Goal: Complete application form

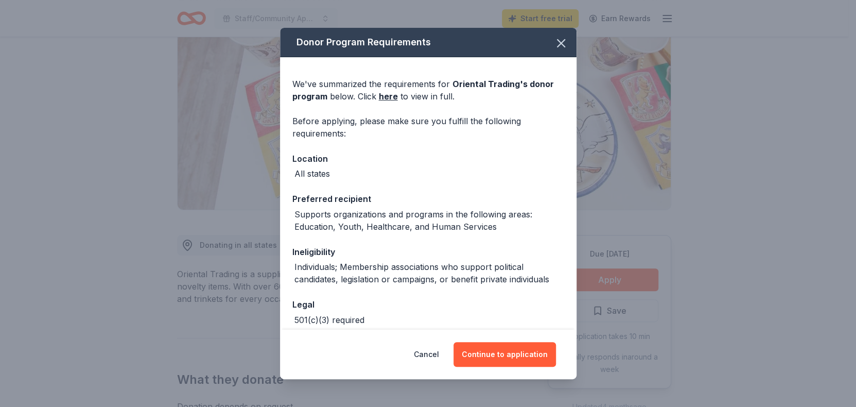
scroll to position [50, 0]
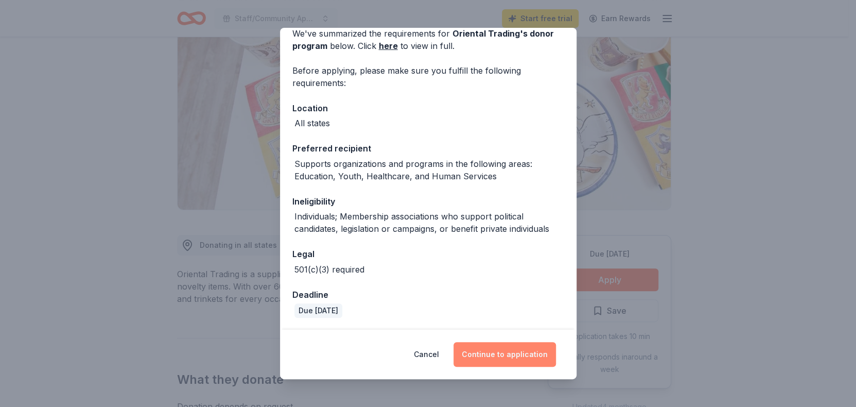
click at [512, 352] on button "Continue to application" at bounding box center [505, 354] width 102 height 25
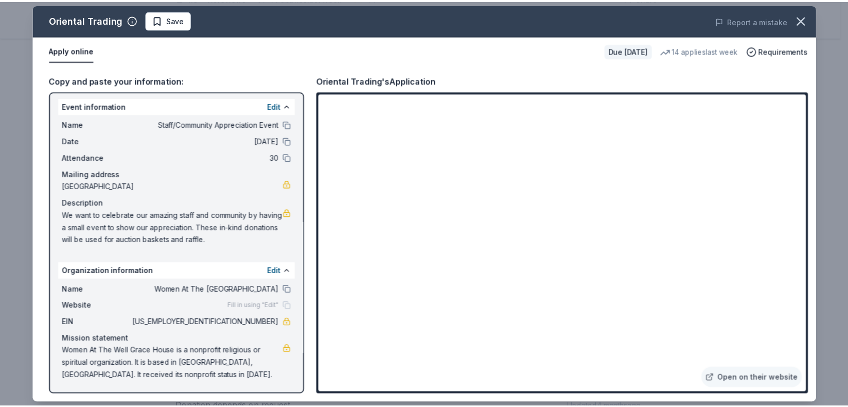
scroll to position [3, 0]
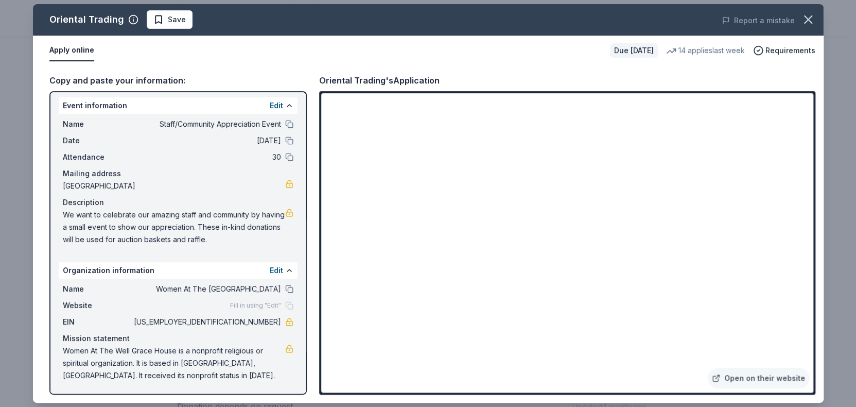
click at [63, 214] on span "We want to celebrate our amazing staff and community by having a small event to…" at bounding box center [174, 227] width 222 height 37
drag, startPoint x: 62, startPoint y: 207, endPoint x: 312, endPoint y: 258, distance: 255.2
click at [312, 258] on div "Copy and paste your information: Event information Edit Name Staff/Community Ap…" at bounding box center [428, 233] width 791 height 337
click at [807, 20] on icon "button" at bounding box center [808, 19] width 7 height 7
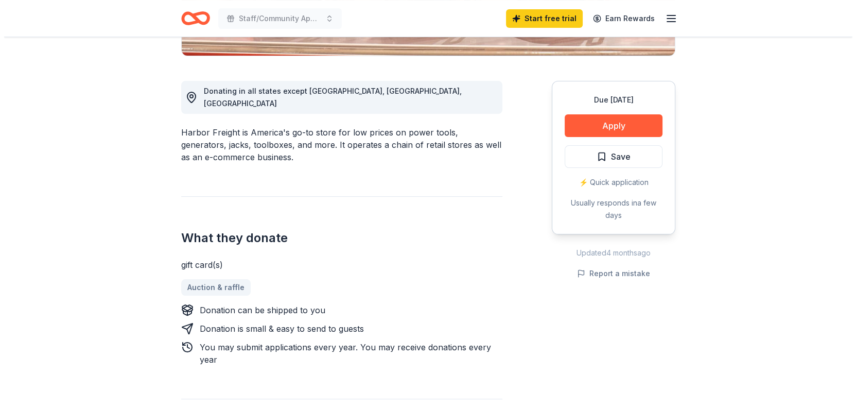
scroll to position [257, 0]
click at [613, 117] on button "Apply" at bounding box center [610, 125] width 98 height 23
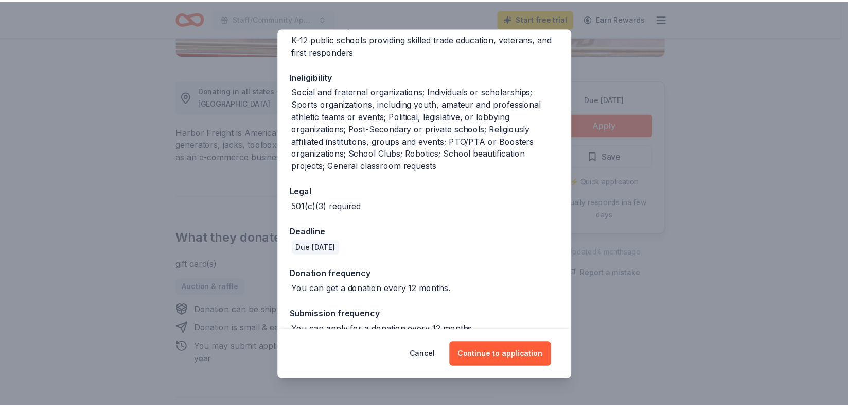
scroll to position [207, 0]
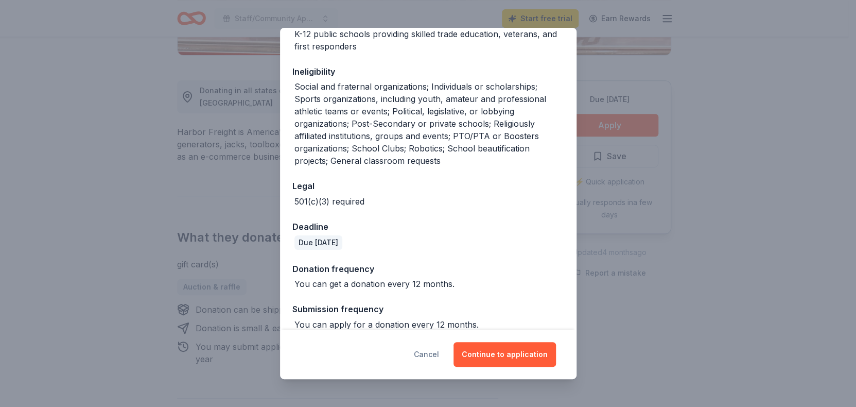
click at [433, 351] on button "Cancel" at bounding box center [426, 354] width 25 height 25
